Goal: Information Seeking & Learning: Learn about a topic

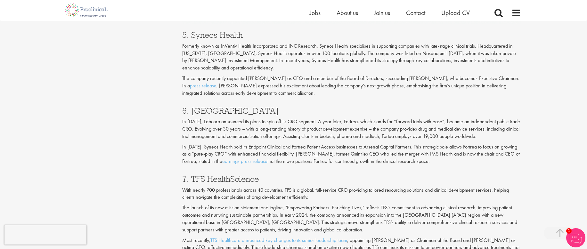
scroll to position [1119, 0]
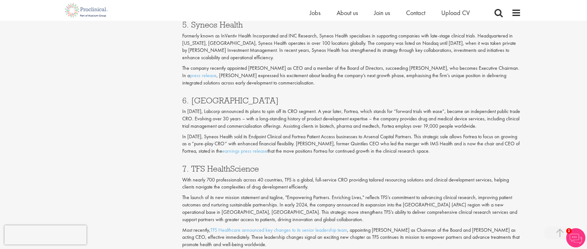
click at [203, 207] on p "The launch of its new mission statement and tagline, "Empowering Partners. Enri…" at bounding box center [351, 208] width 339 height 29
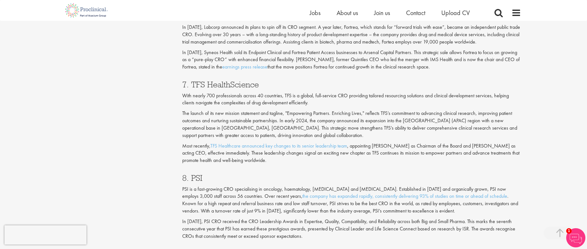
scroll to position [1204, 0]
drag, startPoint x: 230, startPoint y: 198, endPoint x: 265, endPoint y: 196, distance: 35.0
click at [265, 196] on p "PSI is a fast-growing CRO specialising in oncology, haematology, [MEDICAL_DATA]…" at bounding box center [351, 200] width 339 height 29
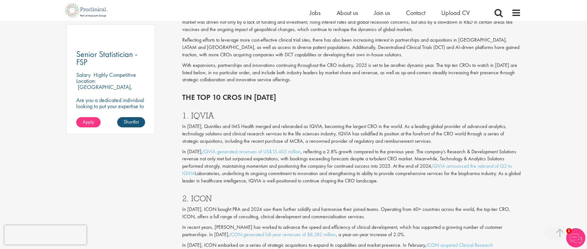
scroll to position [496, 0]
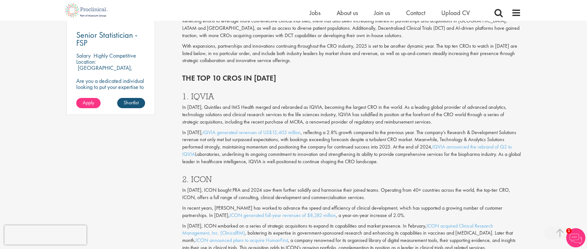
drag, startPoint x: 182, startPoint y: 106, endPoint x: 419, endPoint y: 162, distance: 243.7
click at [260, 176] on h3 "2. ICON" at bounding box center [351, 179] width 339 height 8
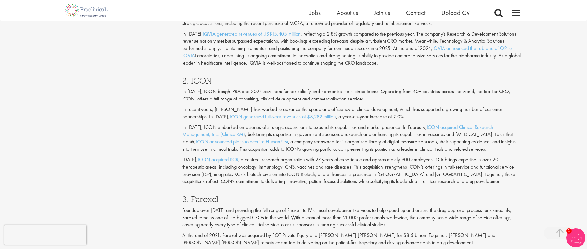
scroll to position [596, 0]
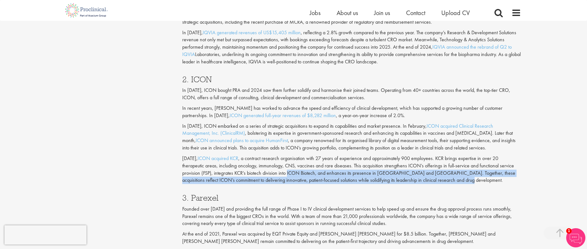
drag, startPoint x: 288, startPoint y: 174, endPoint x: 462, endPoint y: 185, distance: 174.3
click at [462, 185] on div "2. ICON In [DATE], ICON bought PRA and 2024 saw them further solidify and harmo…" at bounding box center [352, 128] width 349 height 119
